Goal: Task Accomplishment & Management: Manage account settings

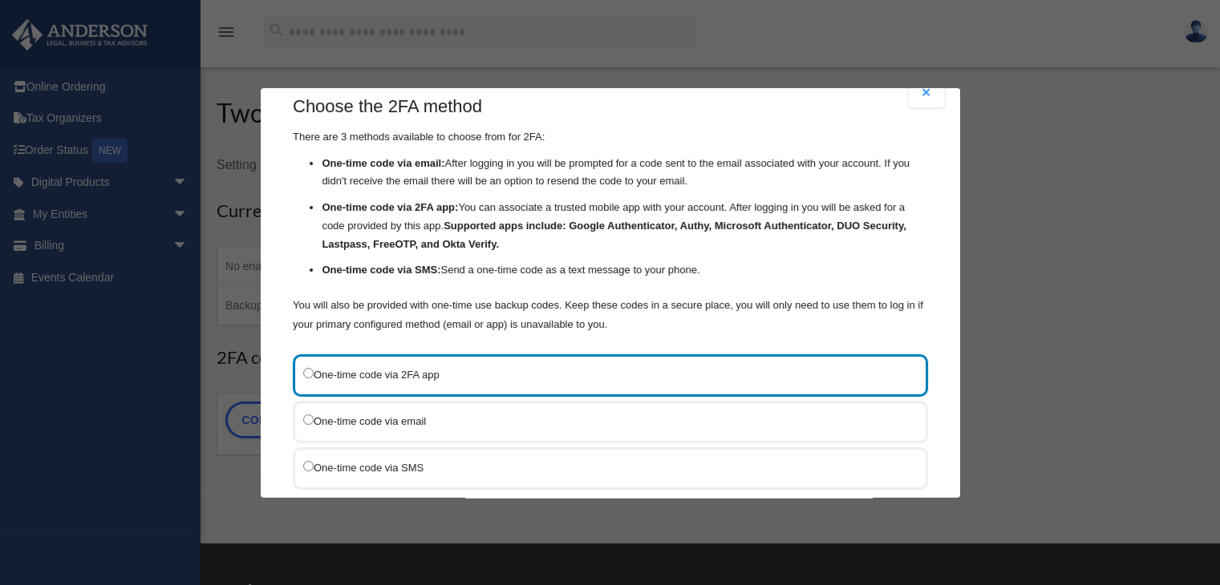
scroll to position [119, 0]
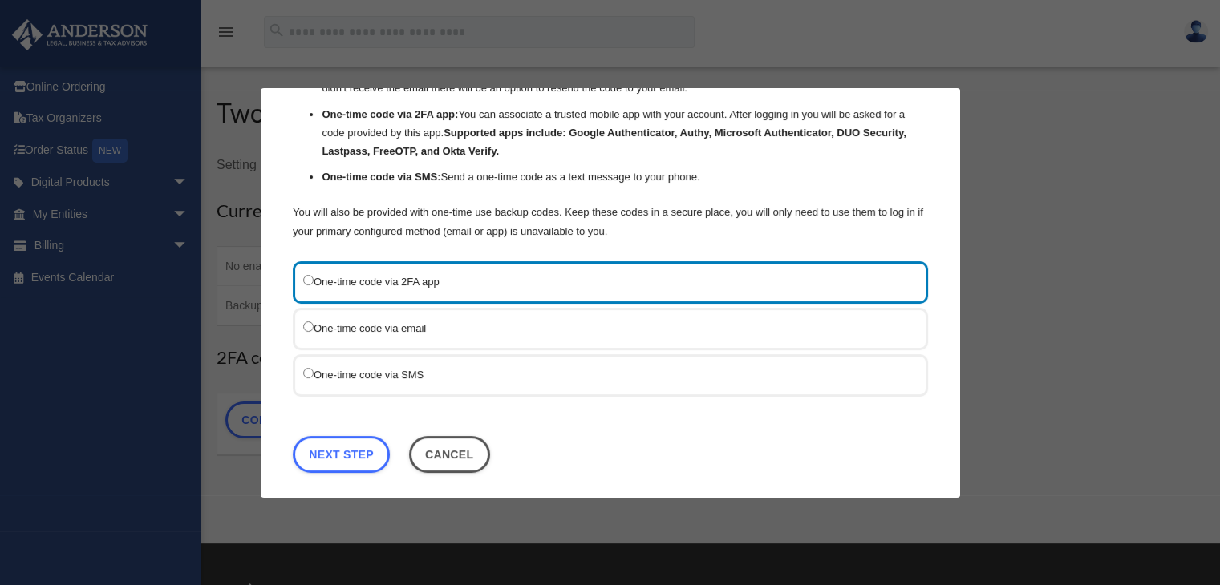
click at [385, 364] on label "One-time code via SMS" at bounding box center [602, 374] width 598 height 20
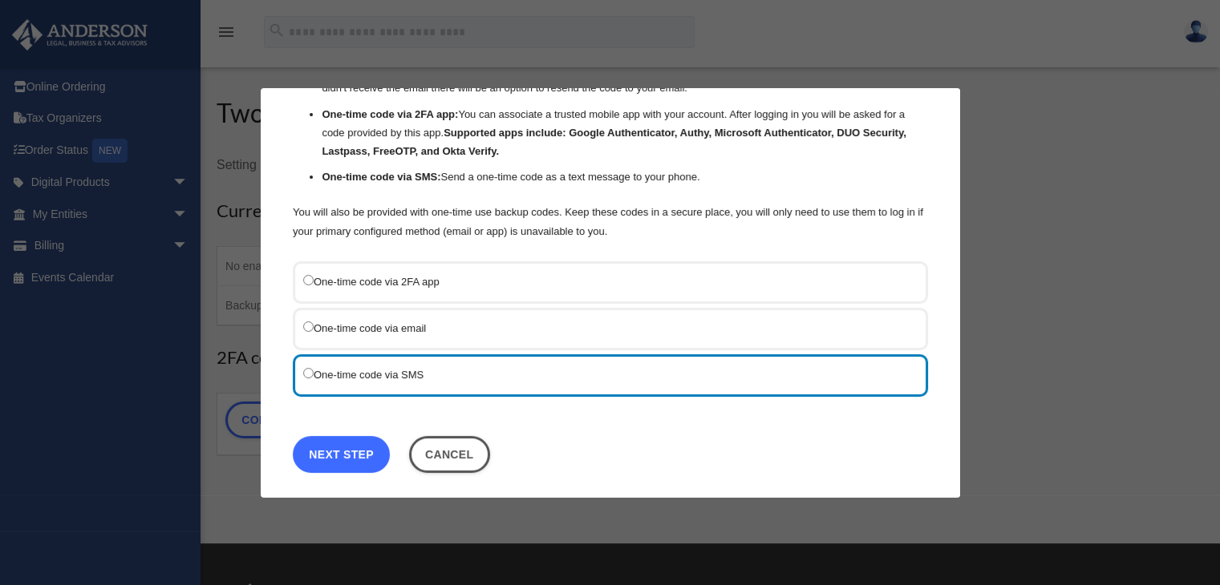
click at [343, 447] on link "Next Step" at bounding box center [341, 453] width 97 height 37
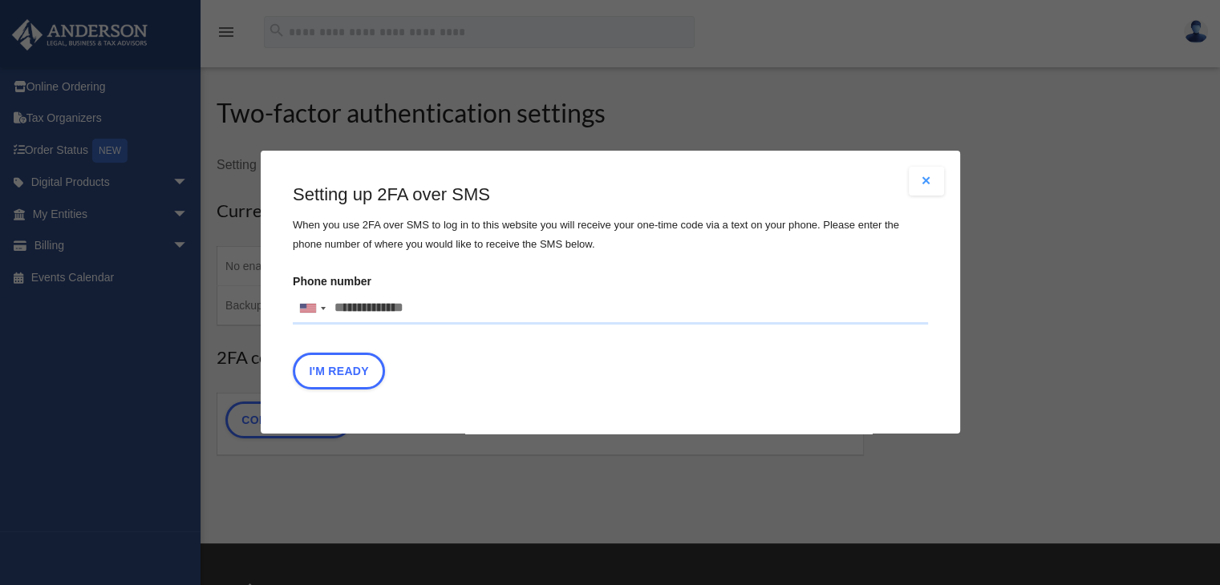
click at [460, 306] on input "Phone number United States +1 United Kingdom +44 Afghanistan (‫افغانستان‬‎) +93…" at bounding box center [610, 309] width 635 height 32
type input "**********"
click at [328, 374] on button "I'm Ready" at bounding box center [339, 372] width 92 height 37
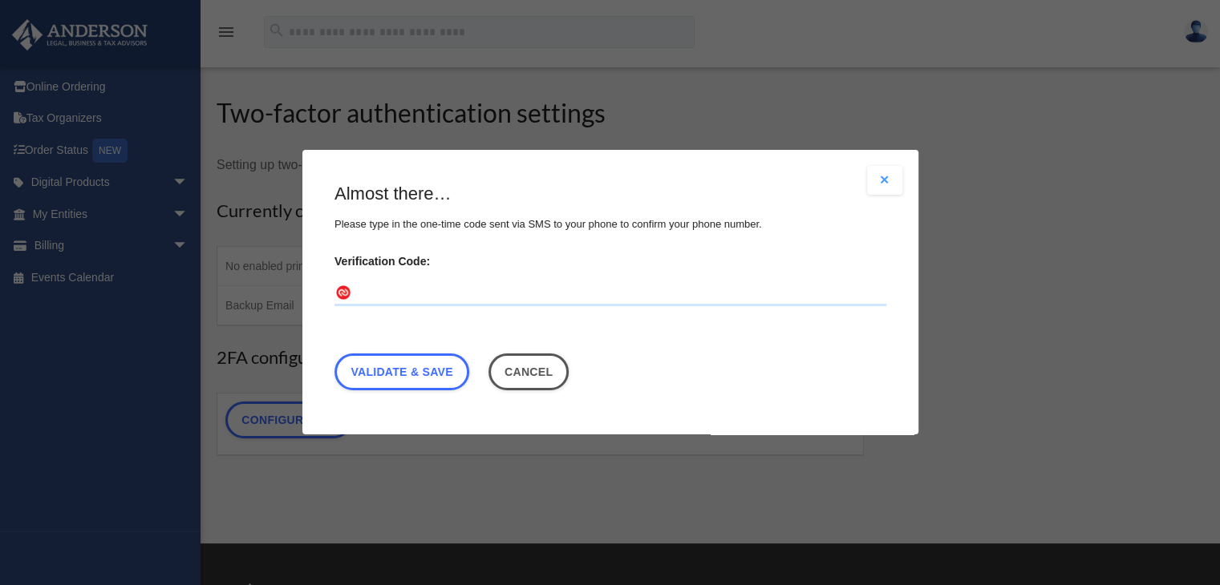
click at [404, 291] on input "Verification Code:" at bounding box center [610, 294] width 552 height 26
type input "******"
click at [379, 358] on link "Validate & Save" at bounding box center [401, 372] width 135 height 37
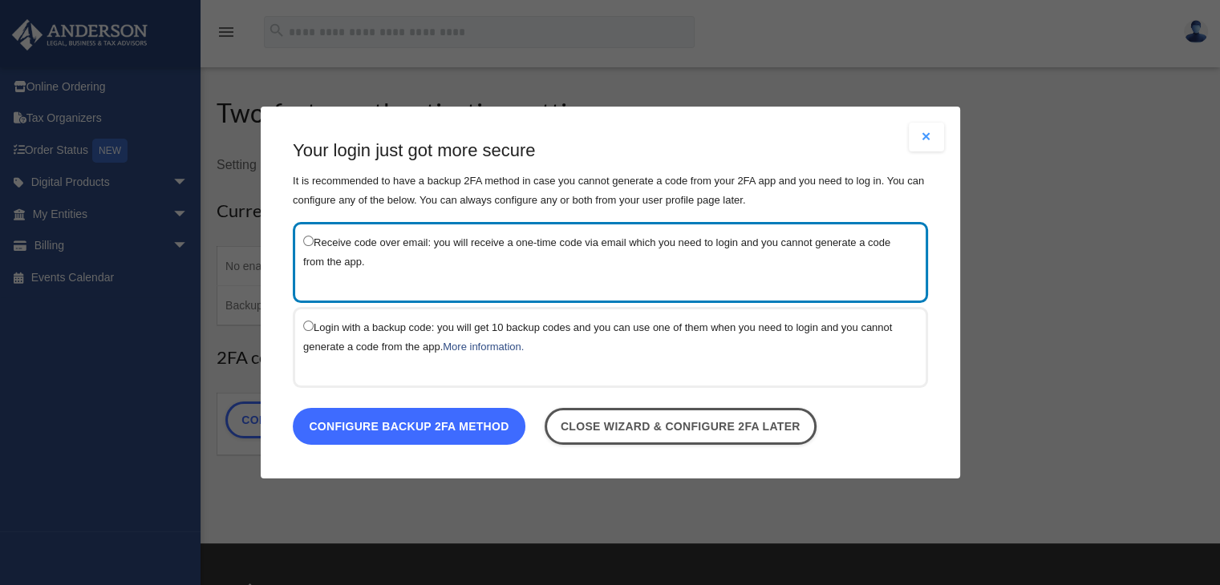
click at [428, 428] on link "Configure backup 2FA method" at bounding box center [409, 426] width 233 height 37
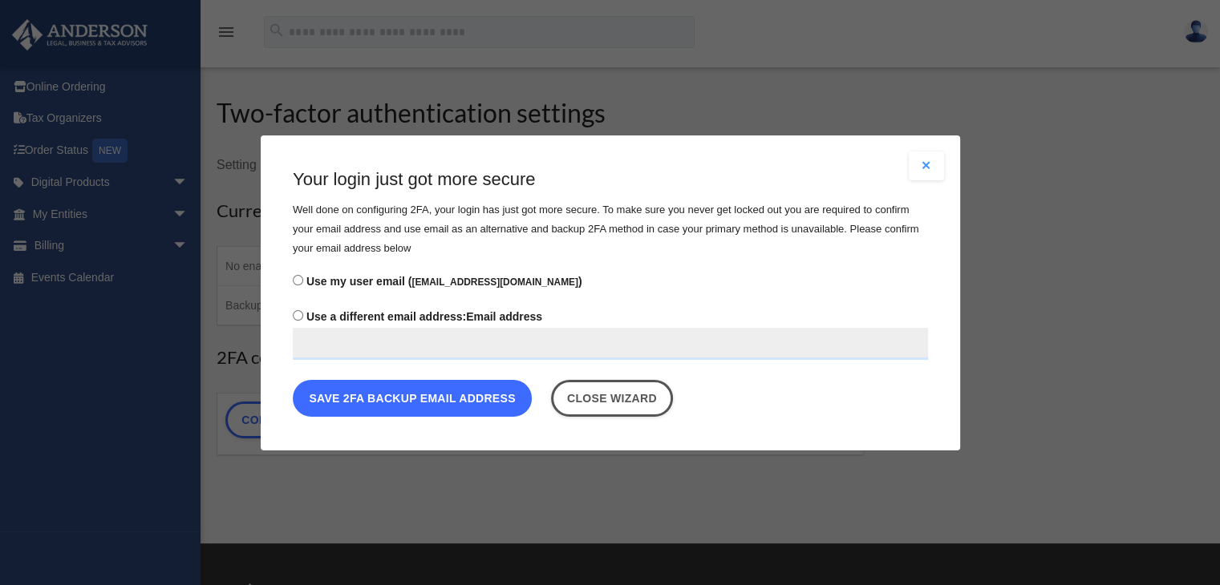
click at [390, 399] on button "Save 2FA backup email address" at bounding box center [412, 397] width 239 height 37
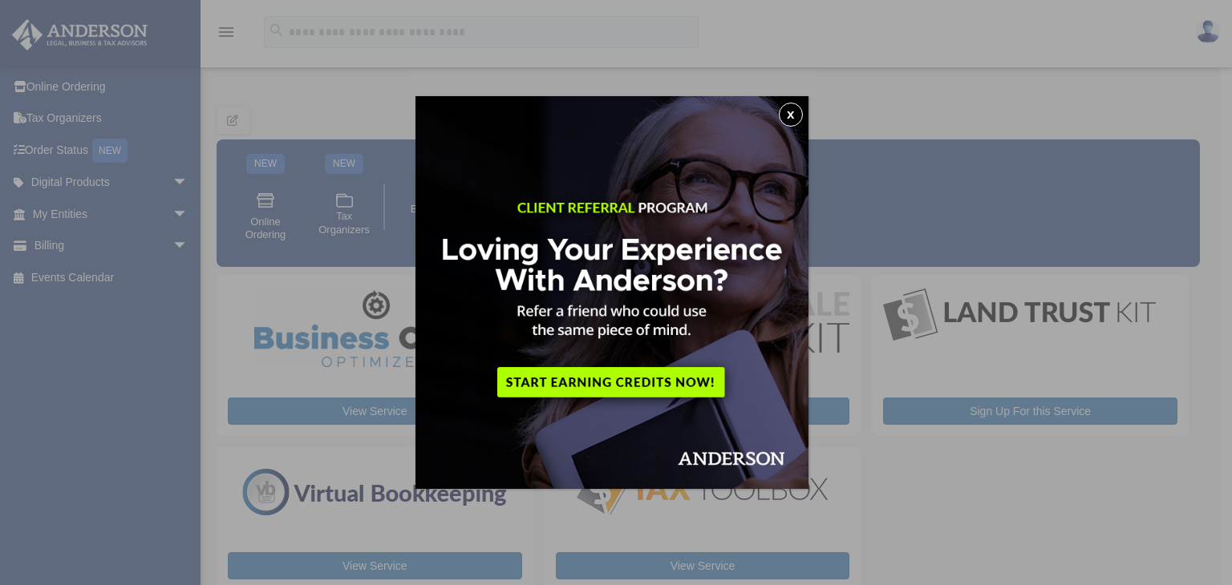
click at [794, 110] on button "x" at bounding box center [791, 115] width 24 height 24
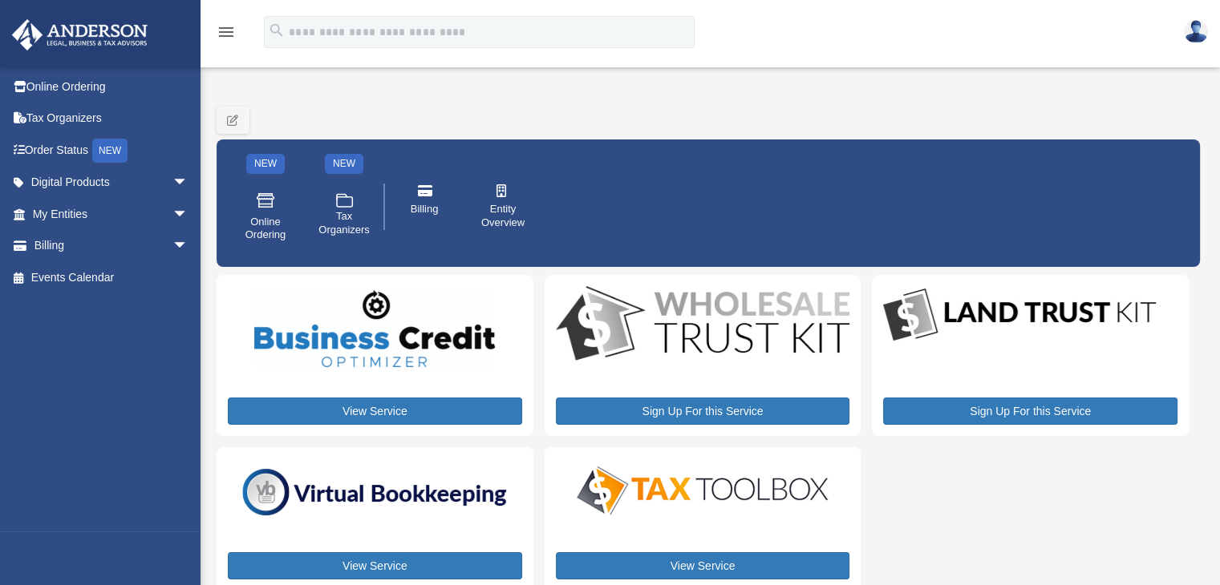
click at [1192, 31] on img at bounding box center [1196, 31] width 24 height 23
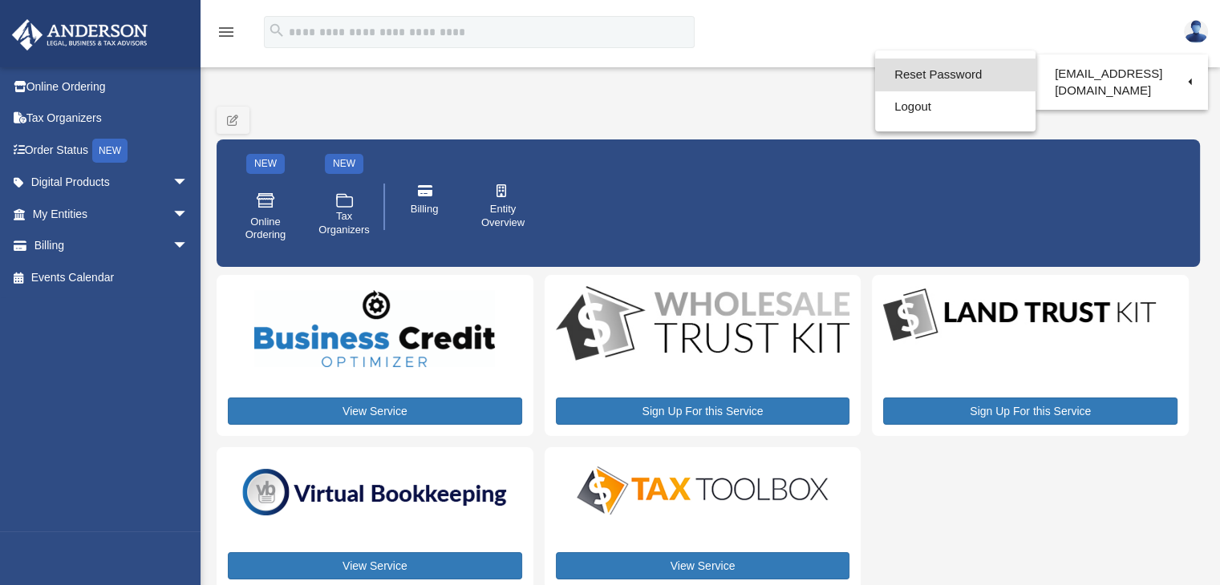
click at [943, 69] on link "Reset Password" at bounding box center [955, 75] width 160 height 33
